Goal: Task Accomplishment & Management: Complete application form

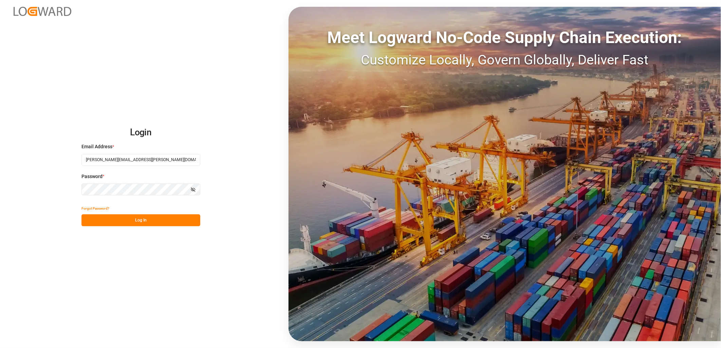
click at [128, 215] on button "Log In" at bounding box center [140, 220] width 119 height 12
click at [104, 221] on button "Log In" at bounding box center [140, 220] width 119 height 12
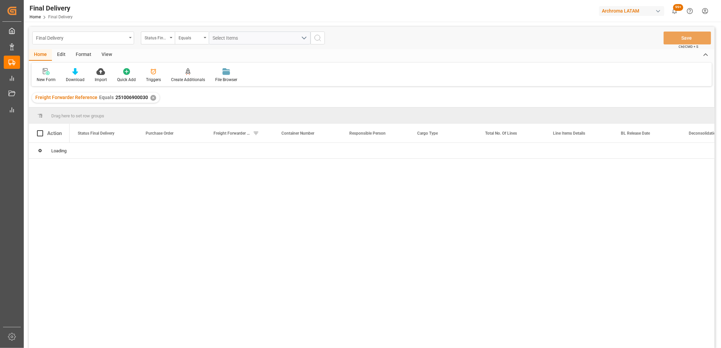
click at [126, 37] on div "Final Delivery" at bounding box center [81, 37] width 91 height 8
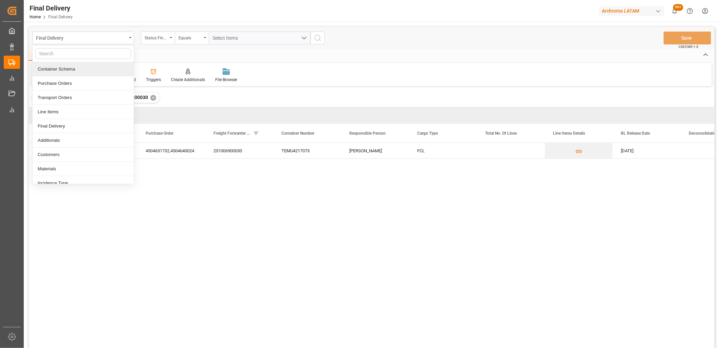
click at [86, 72] on div "Container Schema" at bounding box center [83, 69] width 101 height 14
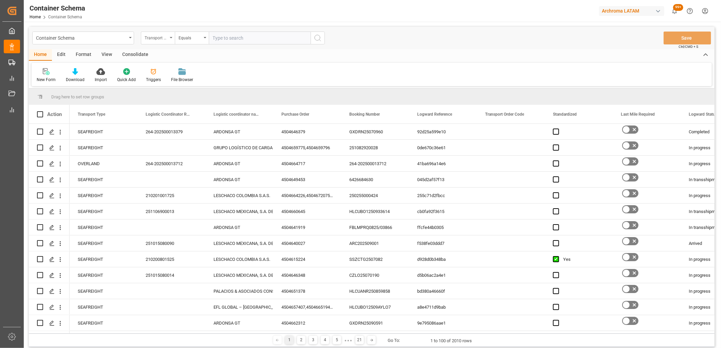
click at [172, 39] on div "Transport Type" at bounding box center [158, 38] width 34 height 13
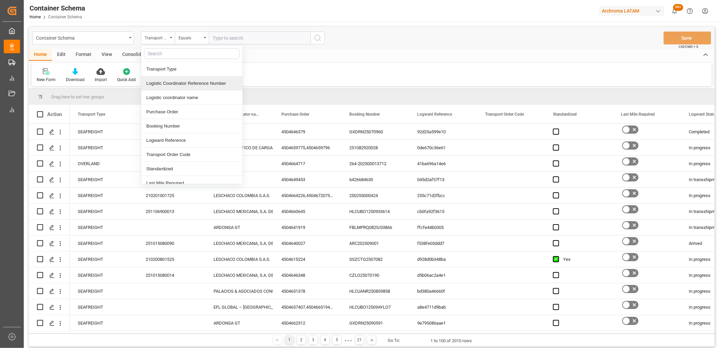
drag, startPoint x: 161, startPoint y: 84, endPoint x: 195, endPoint y: 56, distance: 44.3
click at [161, 83] on div "Logistic Coordinator Reference Number" at bounding box center [191, 83] width 101 height 14
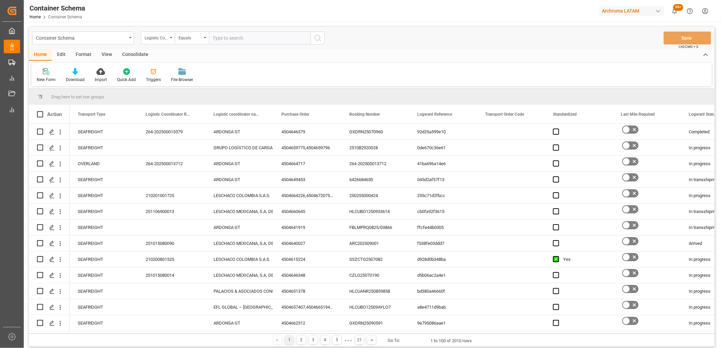
click at [224, 39] on input "text" at bounding box center [260, 38] width 102 height 13
paste input "250306900466"
type input "250306900466"
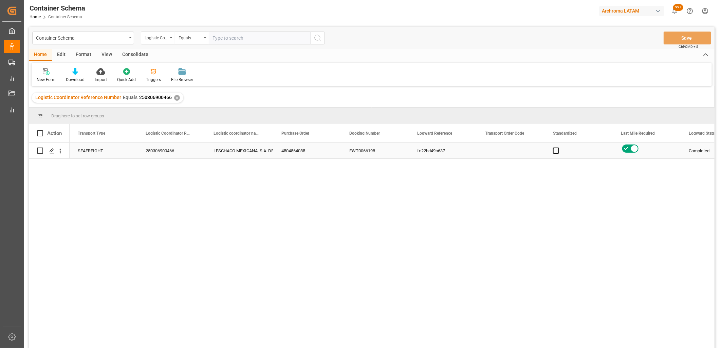
click at [226, 151] on div "LESCHACO MEXICANA, S.A. DE C.V." at bounding box center [239, 151] width 52 height 16
click at [54, 151] on icon "Press SPACE to select this row." at bounding box center [51, 150] width 5 height 5
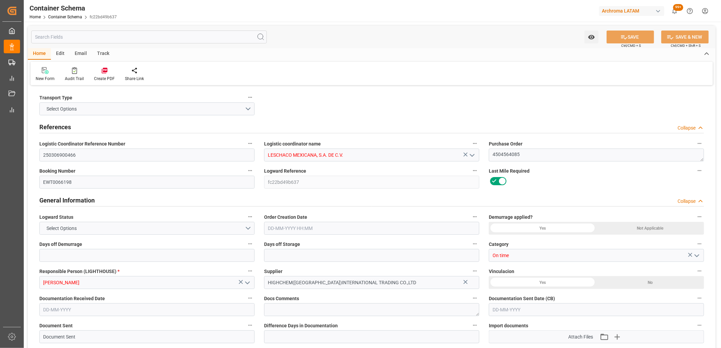
type input "250306900466"
type input "LESCHACO MEXICANA, S.A. DE C.V."
type textarea "4504564085"
type input "EWT0066198"
type input "fc22bd49b637"
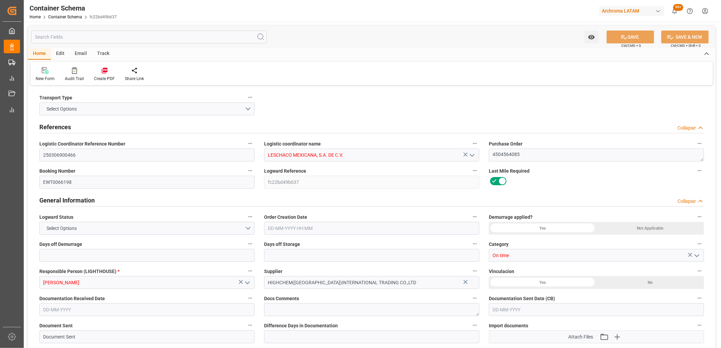
type input "On time"
type input "[PERSON_NAME]"
type input "HIGHCHEM([GEOGRAPHIC_DATA])INTERNATIONAL TRADING CO.,LTD"
type input "Document Sent"
type input "MANZANILLO"
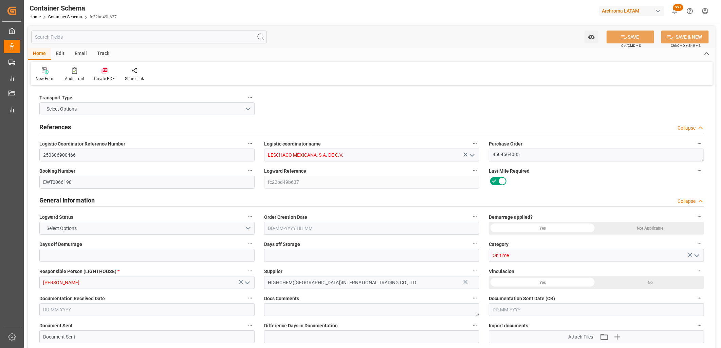
type input "PT"
type textarea "ISOTANQUE"
type input "1 ISOTANQUE"
type input "DISTRIBUCION Y SERVICIOS LOGISTICOS SA DE CV (TIZAYUCA)"
type textarea "DISELO, TIZAYUCA, [GEOGRAPHIC_DATA], [GEOGRAPHIC_DATA][PERSON_NAME] LARGA S/N T…"
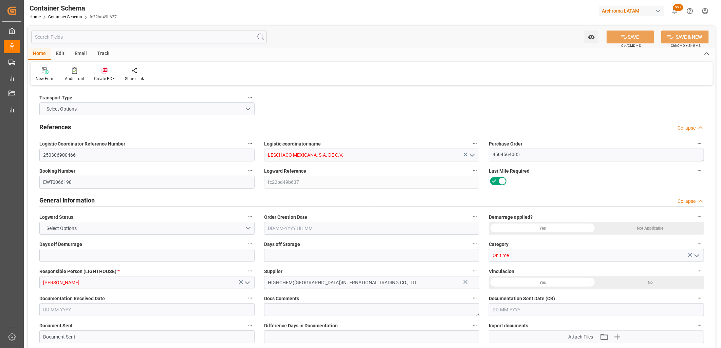
type input "House"
type input "CIF"
type input "Truck"
type input "Sea Ship"
type input "Truck"
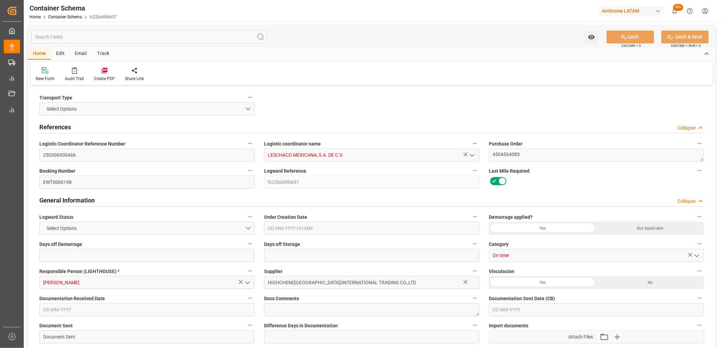
type input "FCL"
type input "EIAU2537125"
type input "GRUPO GRISKA, SA DE CV"
type input "MAEU"
type input "[GEOGRAPHIC_DATA]"
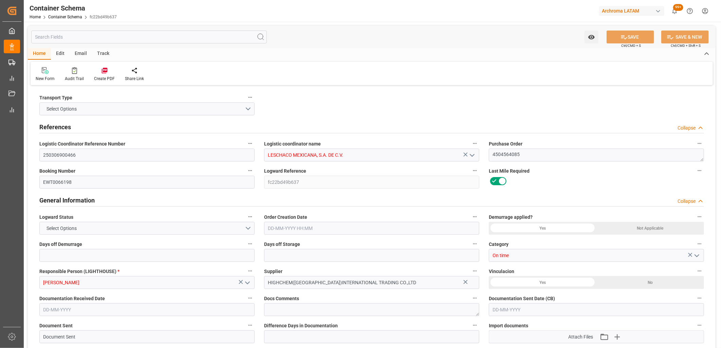
type input "Manzanillo"
type input "MAERSK ESMERALDAS"
type input "507E"
type input "15"
type input "7"
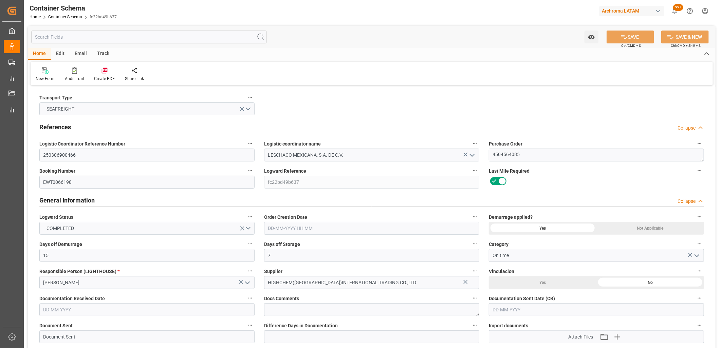
type input "1"
type input "21000"
type input "Maersk"
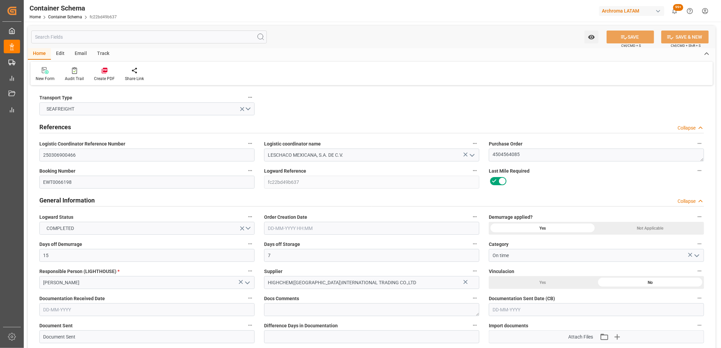
type input "Maersk Line AS"
type input "CNSGH"
type input "MXZLO"
type input "9502972"
type input "[DATE] 11:00"
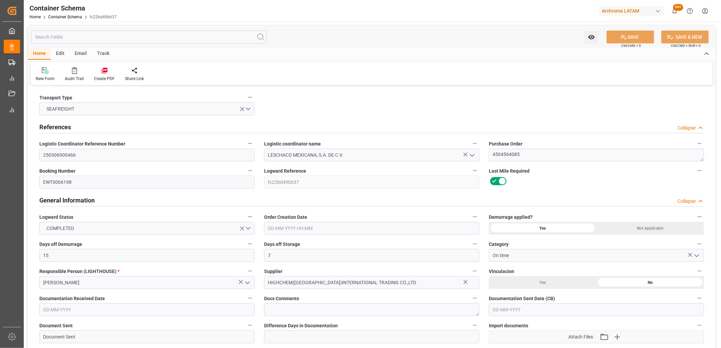
type input "[DATE]"
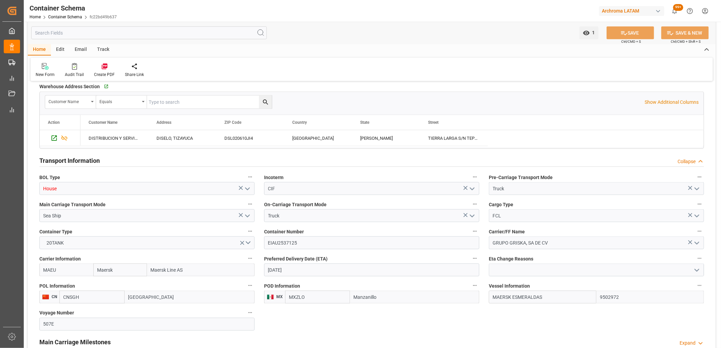
scroll to position [528, 0]
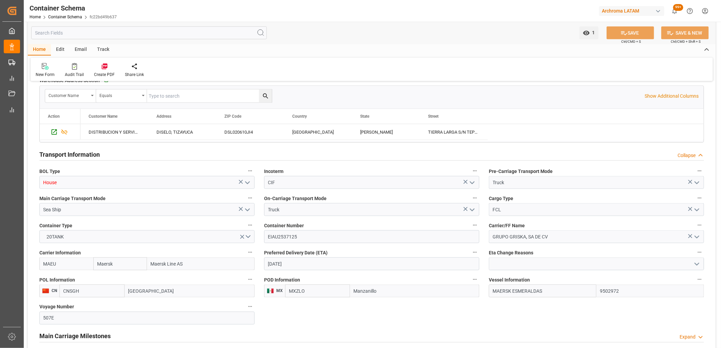
click at [697, 210] on polyline "open menu" at bounding box center [696, 210] width 4 height 2
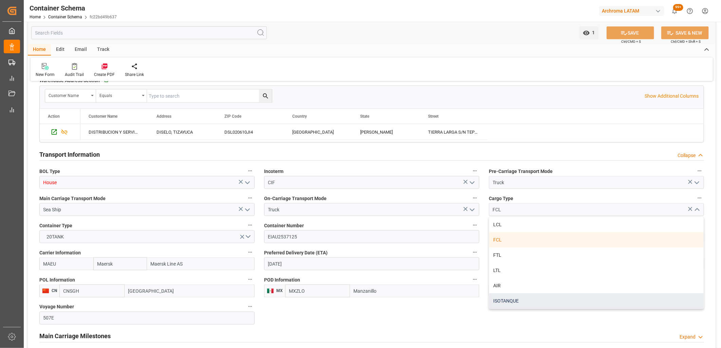
click at [505, 300] on div "ISOTANQUE" at bounding box center [596, 300] width 214 height 15
type input "ISOTANQUE"
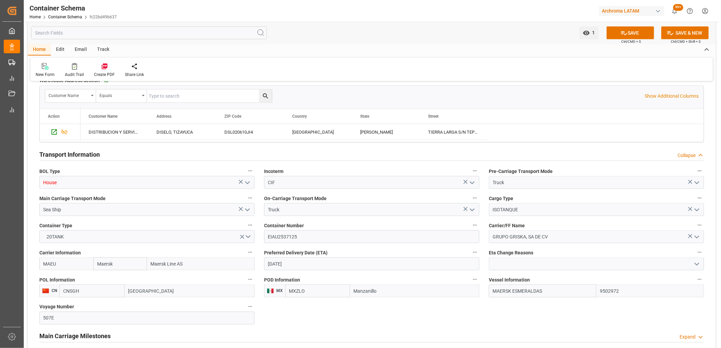
click at [505, 221] on div "Carrier/FF Name GRUPO [PERSON_NAME] DE CV" at bounding box center [596, 231] width 225 height 27
click at [616, 36] on button "SAVE" at bounding box center [629, 32] width 47 height 13
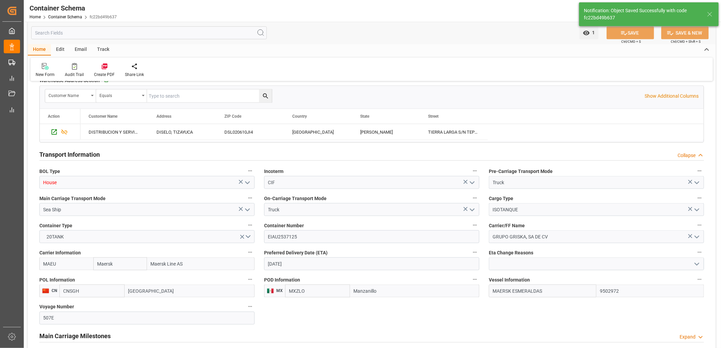
click at [246, 182] on polyline "open menu" at bounding box center [247, 183] width 4 height 2
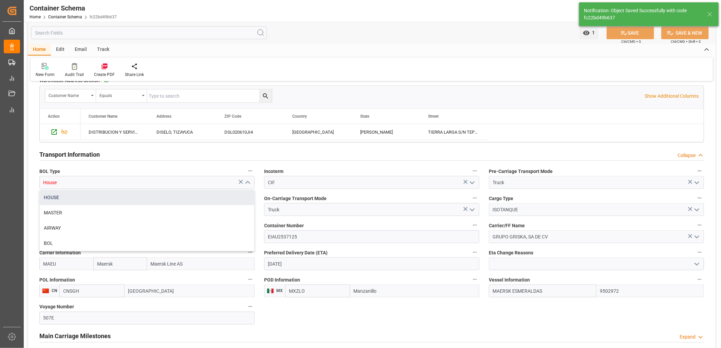
click at [180, 198] on div "HOUSE" at bounding box center [147, 197] width 214 height 15
type input "HOUSE"
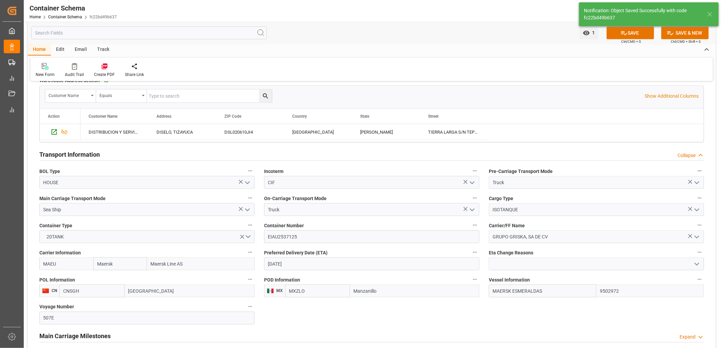
click at [626, 34] on icon at bounding box center [623, 33] width 7 height 7
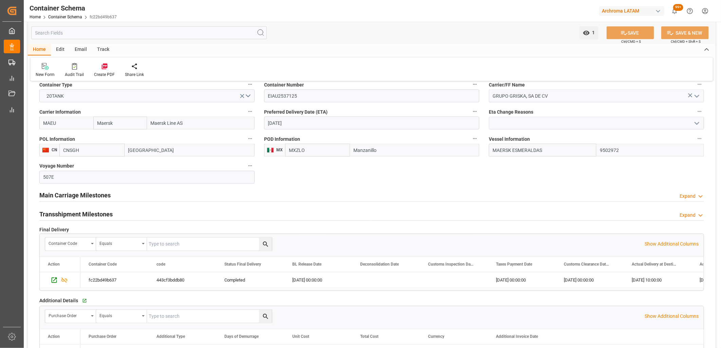
scroll to position [694, 0]
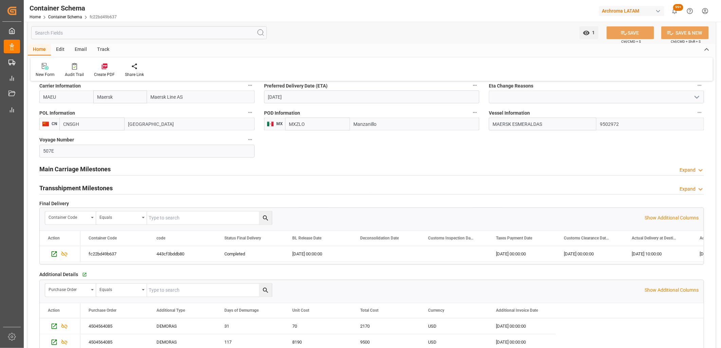
click at [104, 170] on h2 "Main Carriage Milestones" at bounding box center [74, 169] width 71 height 9
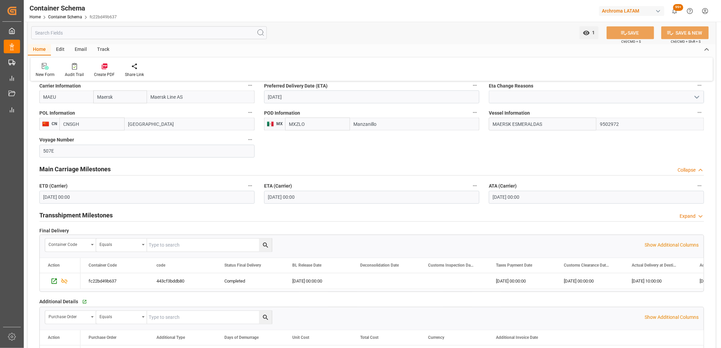
click at [101, 169] on h2 "Main Carriage Milestones" at bounding box center [74, 169] width 71 height 9
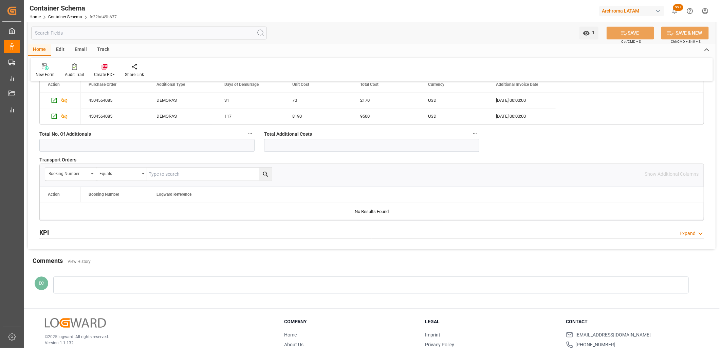
scroll to position [958, 0]
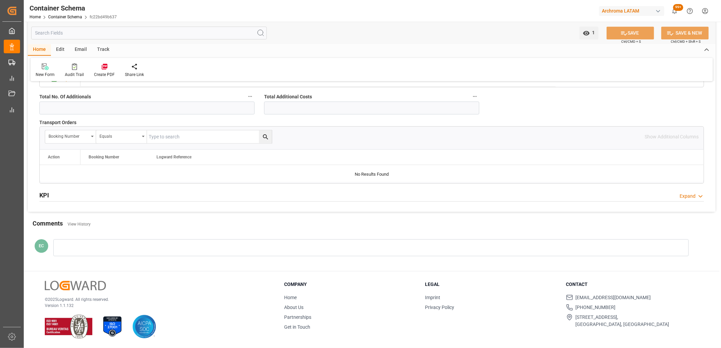
click at [693, 197] on div "Expand" at bounding box center [687, 196] width 16 height 7
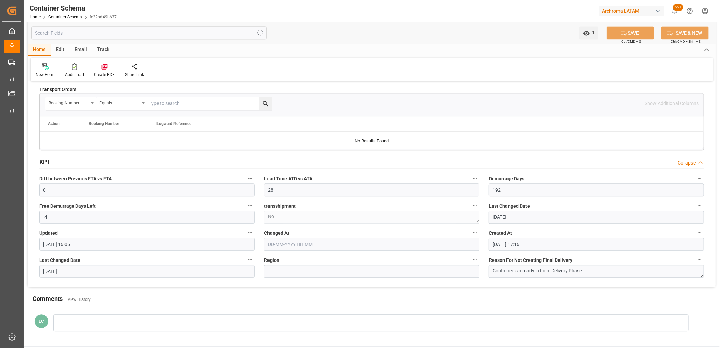
scroll to position [992, 0]
click at [347, 224] on div "transshipment No" at bounding box center [371, 211] width 225 height 27
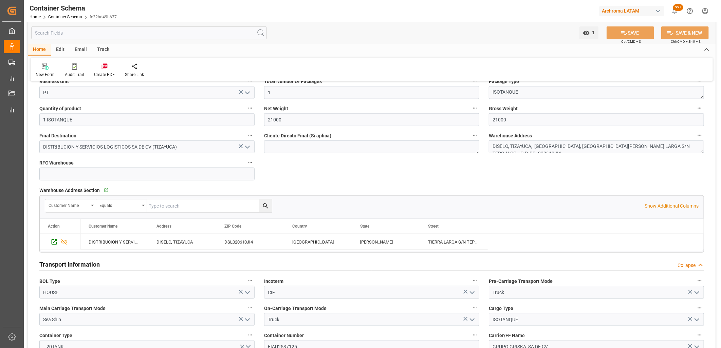
scroll to position [351, 0]
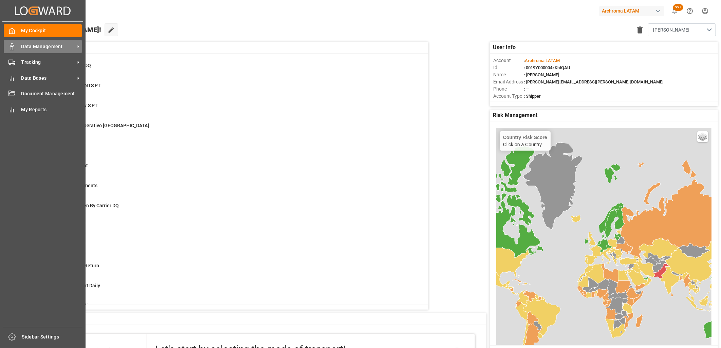
click at [16, 44] on div "Data Management Data Management" at bounding box center [43, 46] width 78 height 13
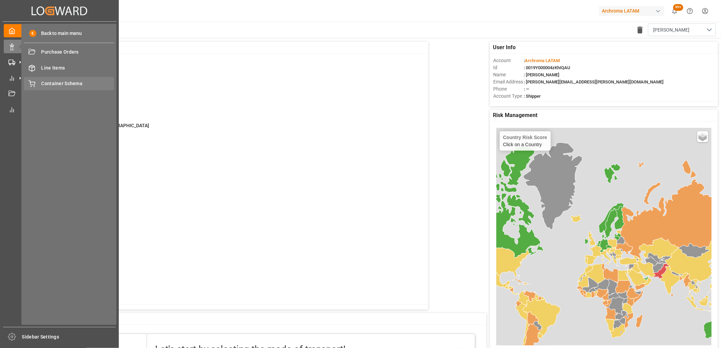
click at [66, 80] on span "Container Schema" at bounding box center [77, 83] width 73 height 7
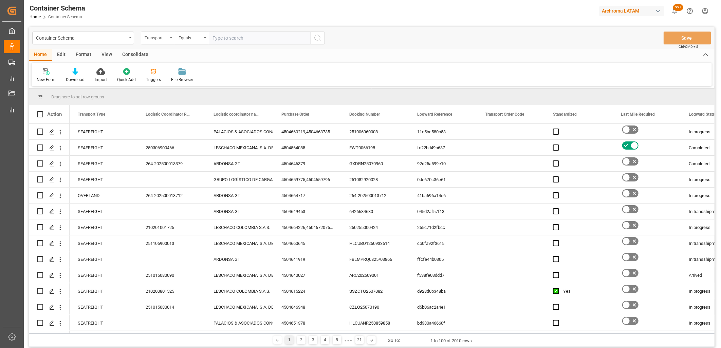
click at [167, 36] on div "Transport Type" at bounding box center [156, 37] width 23 height 8
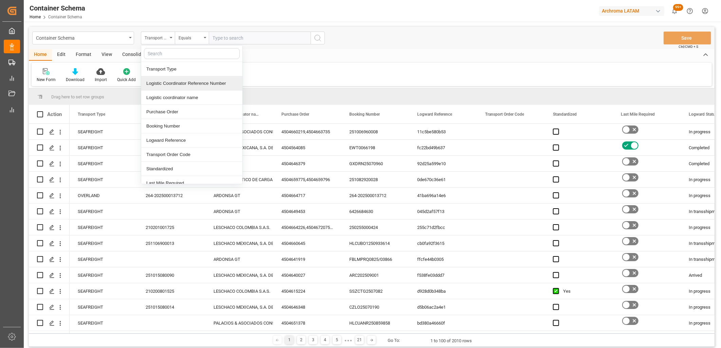
click at [179, 85] on div "Logistic Coordinator Reference Number" at bounding box center [191, 83] width 101 height 14
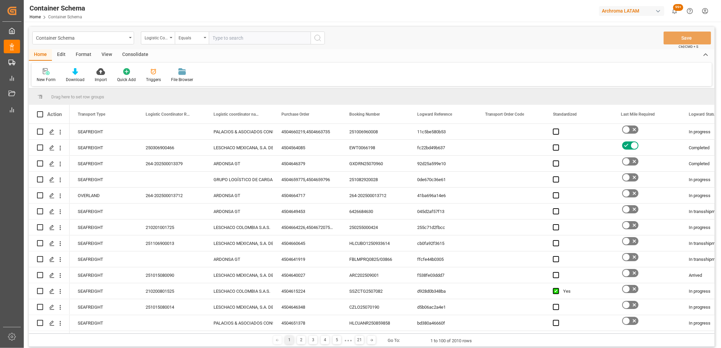
click at [220, 38] on input "text" at bounding box center [260, 38] width 102 height 13
paste input "251015080077"
type input "251015080077"
click at [125, 39] on div "Container Schema" at bounding box center [81, 37] width 91 height 8
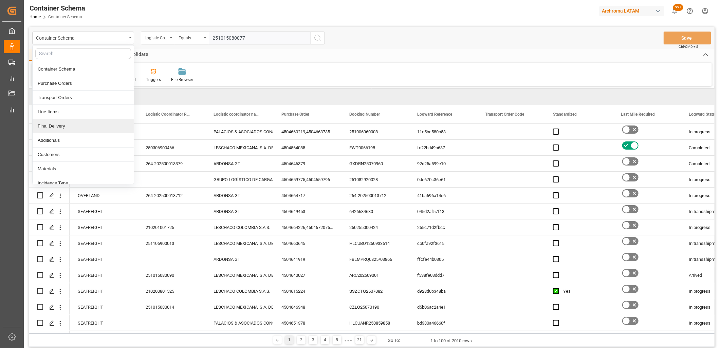
click at [78, 126] on div "Final Delivery" at bounding box center [83, 126] width 101 height 14
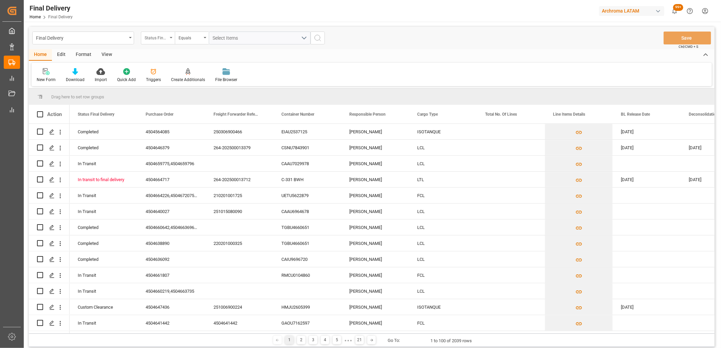
click at [168, 42] on div "Status Final Delivery" at bounding box center [158, 38] width 34 height 13
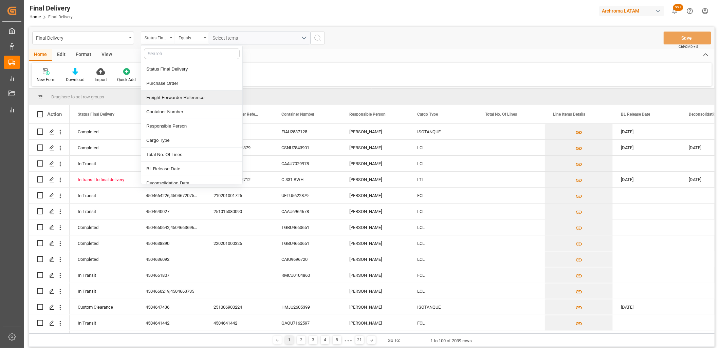
click at [172, 97] on div "Freight Forwarder Reference" at bounding box center [191, 98] width 101 height 14
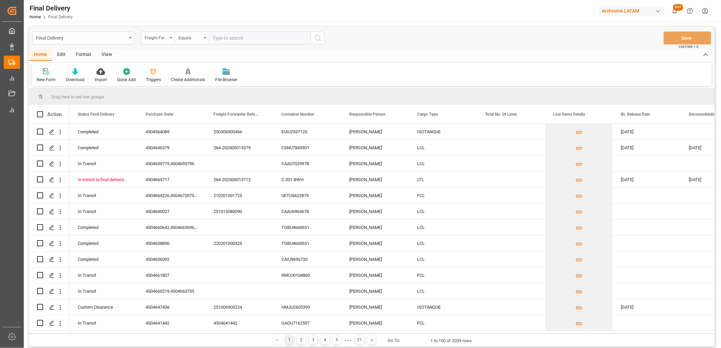
click at [225, 39] on input "text" at bounding box center [260, 38] width 102 height 13
type input "251015080077"
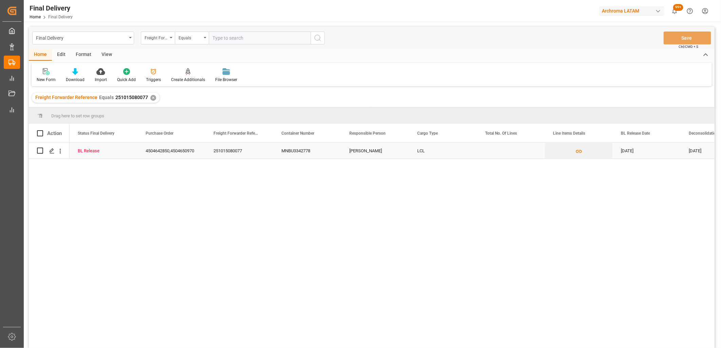
click at [373, 150] on div "[PERSON_NAME]" at bounding box center [375, 151] width 68 height 16
click at [493, 150] on div "Press SPACE to select this row." at bounding box center [511, 151] width 68 height 16
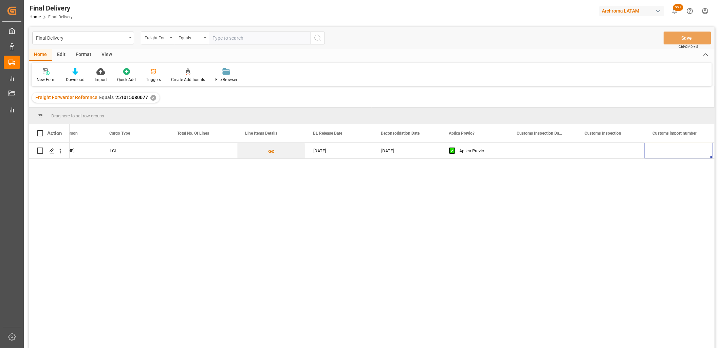
scroll to position [0, 375]
click at [465, 154] on div "Press SPACE to select this row." at bounding box center [475, 151] width 68 height 16
click at [537, 151] on div "Press SPACE to select this row." at bounding box center [543, 151] width 68 height 16
click at [462, 152] on div "Press SPACE to select this row." at bounding box center [475, 151] width 68 height 16
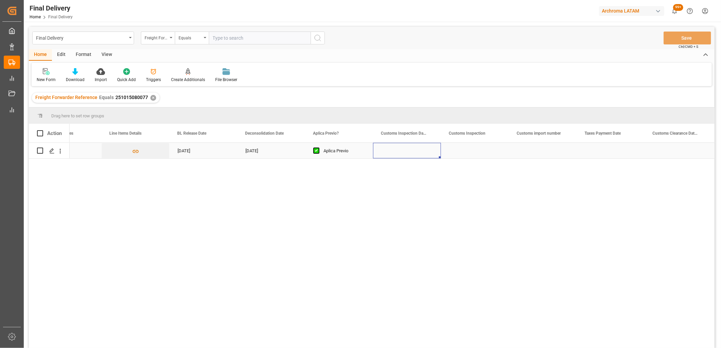
click at [396, 151] on div "Press SPACE to select this row." at bounding box center [407, 151] width 68 height 16
click at [405, 153] on div "Press SPACE to select this row." at bounding box center [407, 151] width 68 height 16
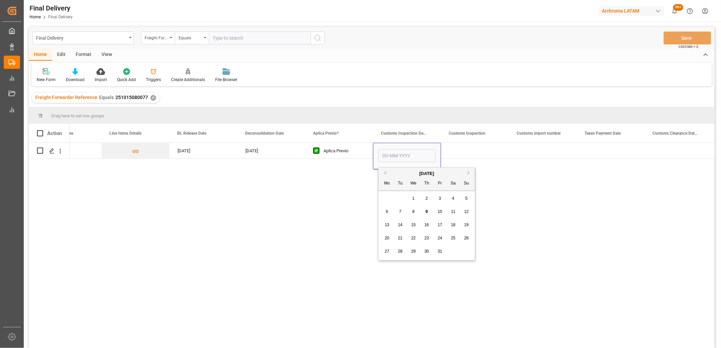
click at [444, 214] on div "6 7 8 9 10 11 12" at bounding box center [426, 211] width 93 height 13
click at [441, 212] on span "10" at bounding box center [439, 211] width 4 height 5
type input "10-10-2025"
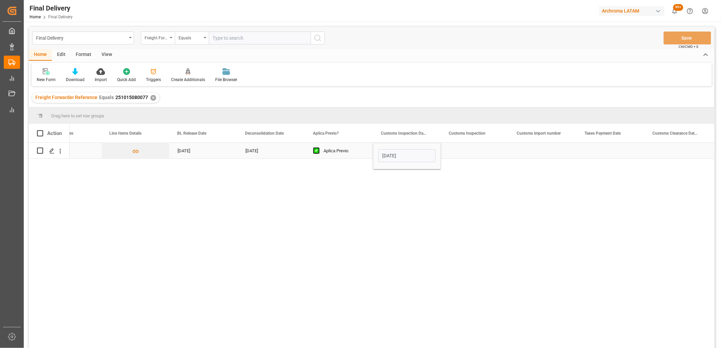
click at [466, 150] on div "Press SPACE to select this row." at bounding box center [475, 151] width 68 height 16
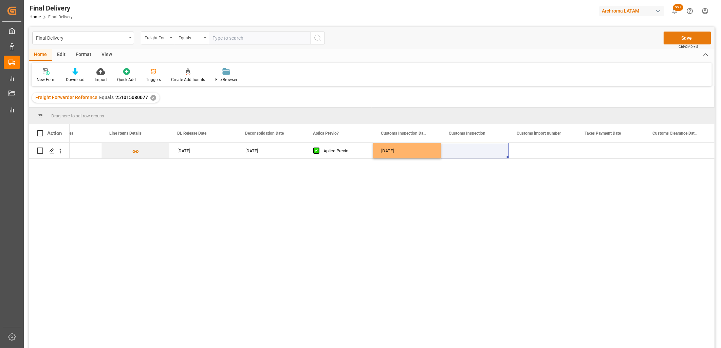
click at [669, 43] on button "Save" at bounding box center [686, 38] width 47 height 13
